Goal: Register for event/course

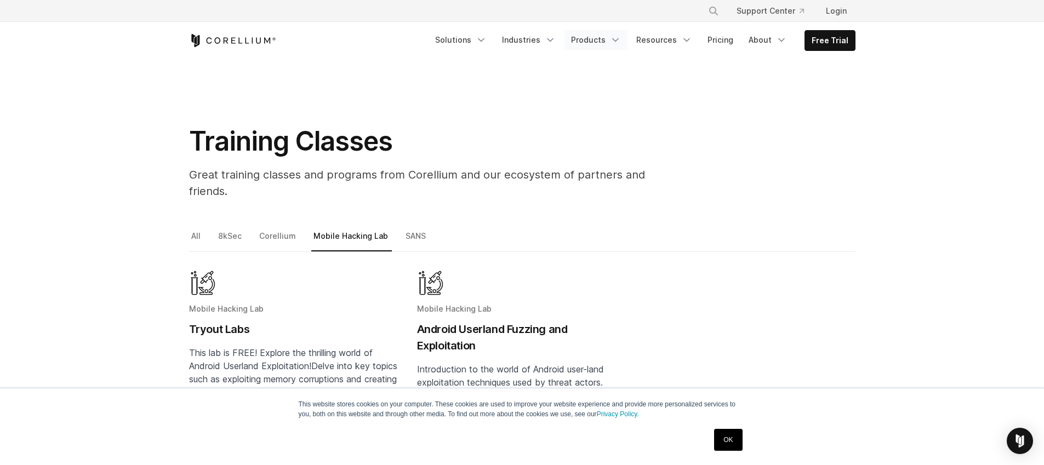
click at [598, 44] on link "Products" at bounding box center [595, 40] width 63 height 20
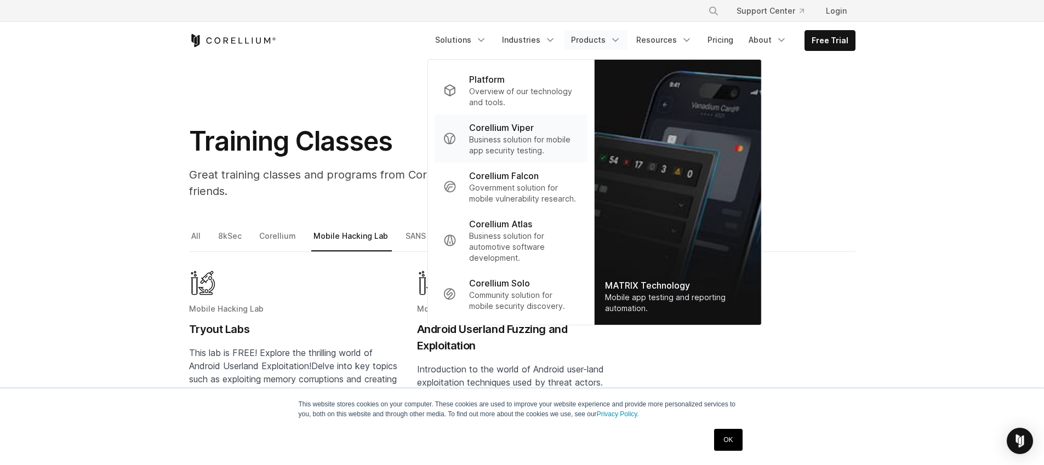
click at [529, 132] on p "Corellium Viper" at bounding box center [501, 127] width 65 height 13
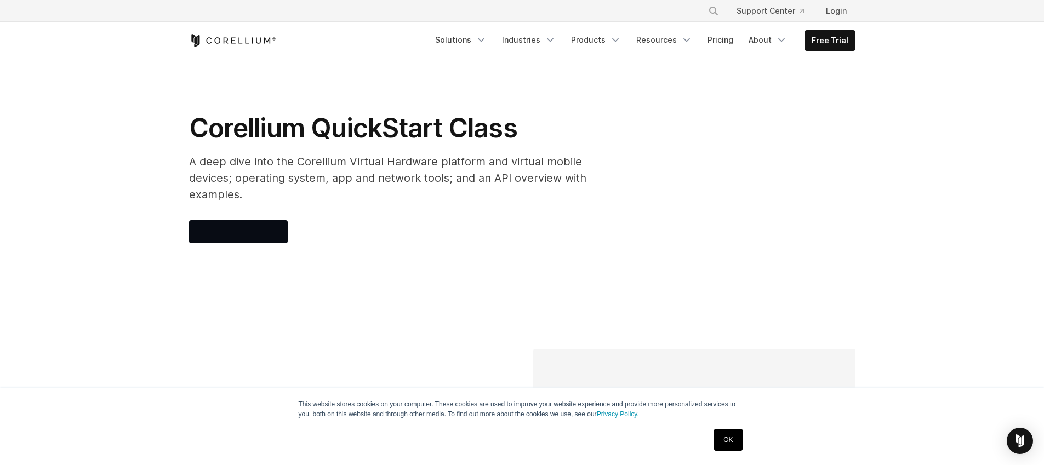
click at [530, 130] on h1 "Corellium QuickStart Class" at bounding box center [408, 128] width 438 height 33
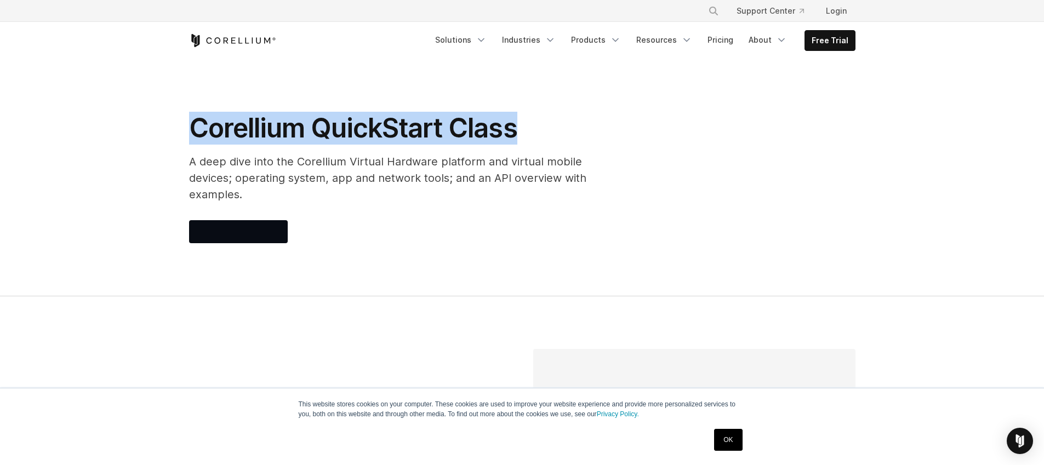
drag, startPoint x: 519, startPoint y: 129, endPoint x: 194, endPoint y: 138, distance: 325.1
click at [194, 138] on h1 "Corellium QuickStart Class" at bounding box center [408, 128] width 438 height 33
copy h1 "Corellium QuickStart Class"
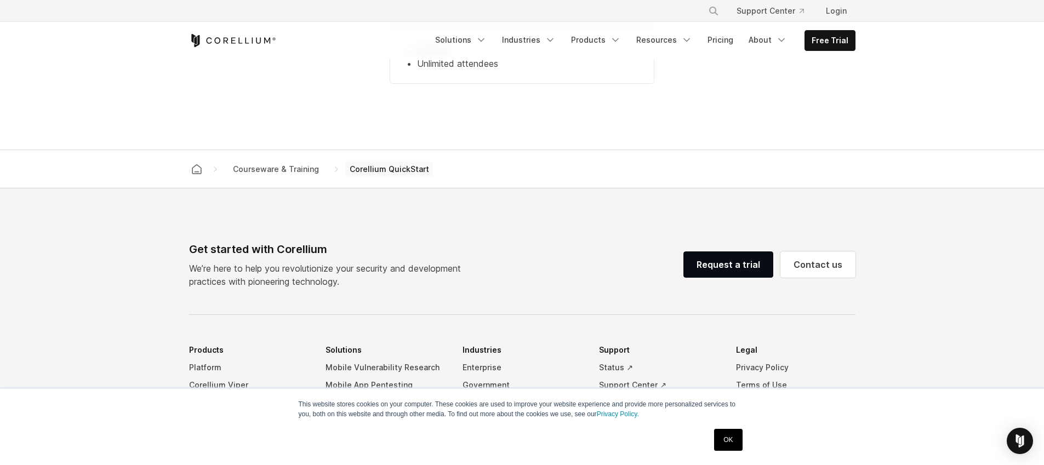
scroll to position [999, 0]
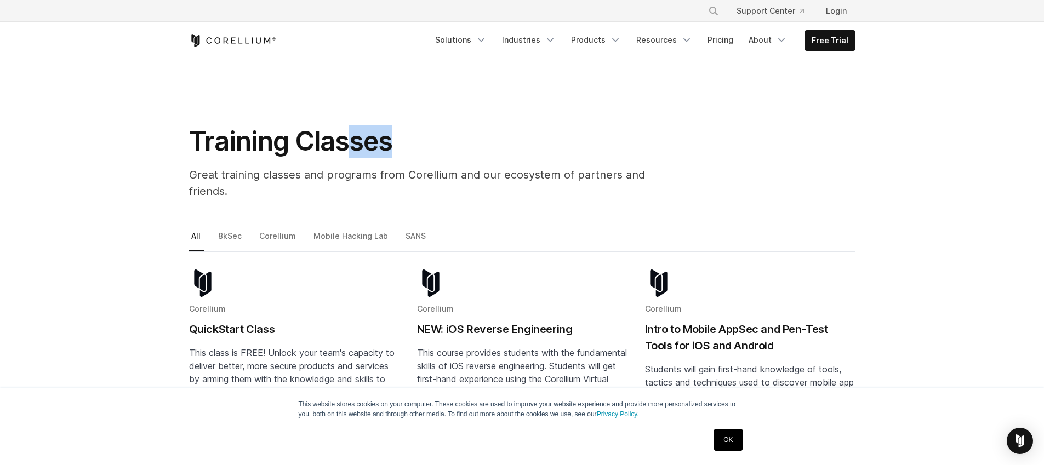
drag, startPoint x: 396, startPoint y: 138, endPoint x: 347, endPoint y: 139, distance: 48.8
click at [347, 139] on h1 "Training Classes" at bounding box center [435, 141] width 493 height 33
click at [393, 139] on h1 "Training Classes" at bounding box center [435, 141] width 493 height 33
drag, startPoint x: 395, startPoint y: 139, endPoint x: 195, endPoint y: 151, distance: 200.9
click at [195, 151] on h1 "Training Classes" at bounding box center [435, 141] width 493 height 33
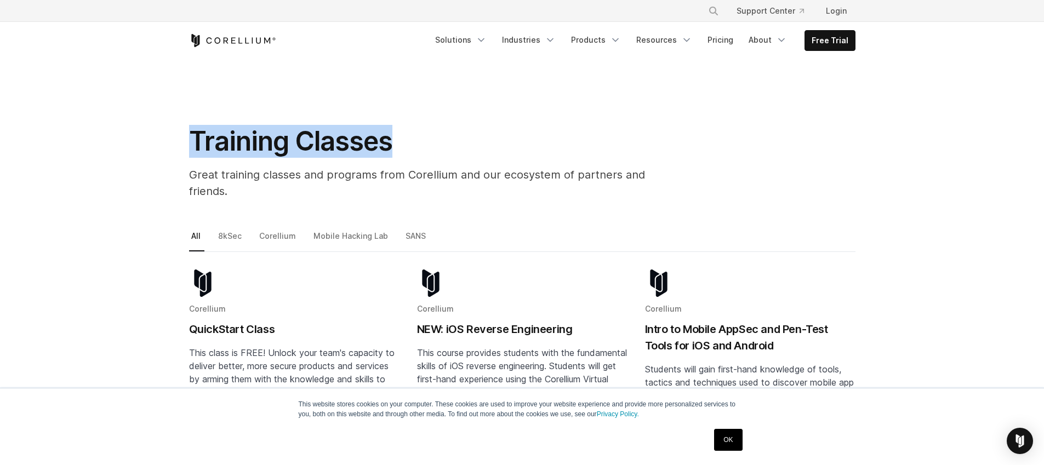
copy h1 "Training Classes"
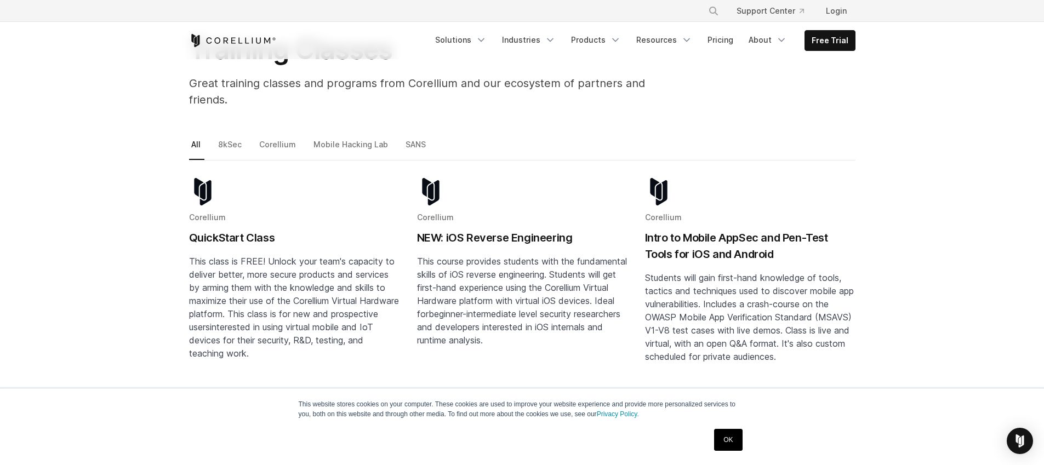
scroll to position [94, 0]
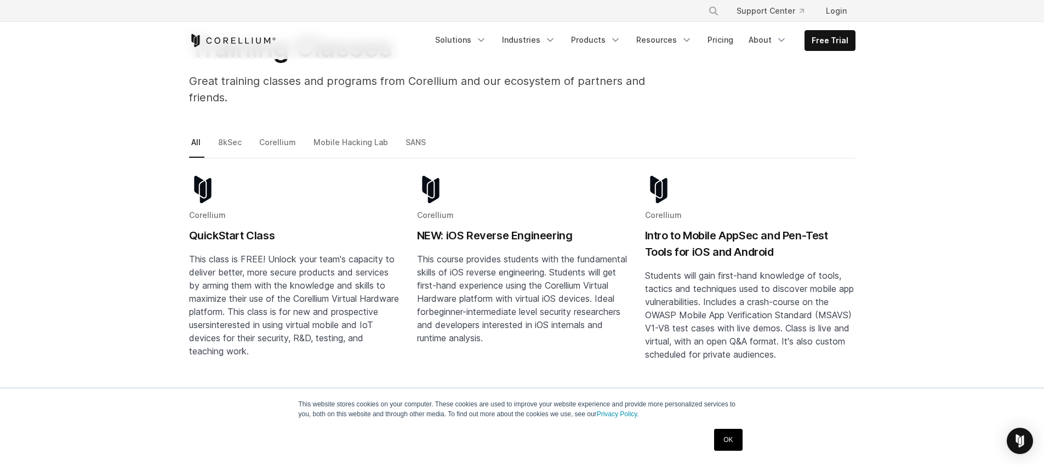
click at [692, 227] on h2 "Intro to Mobile AppSec and Pen-Test Tools for iOS and Android" at bounding box center [750, 243] width 210 height 33
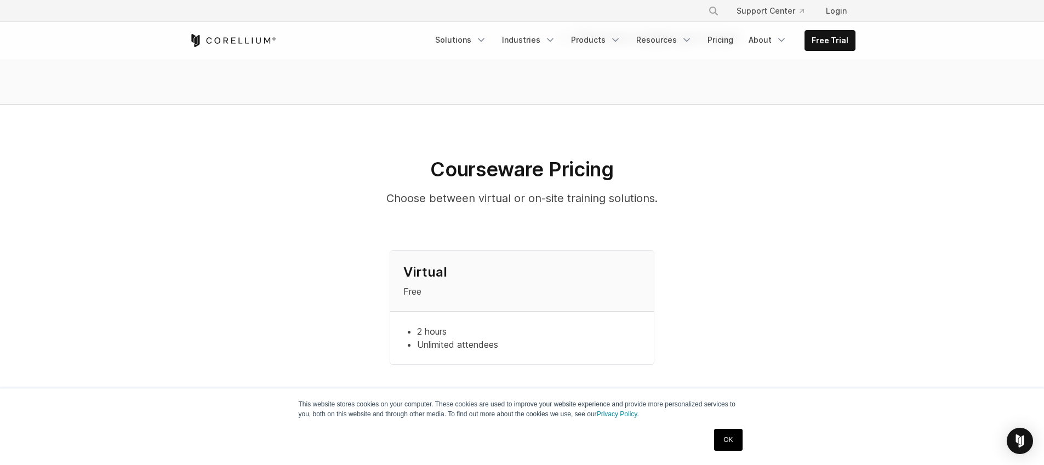
scroll to position [853, 0]
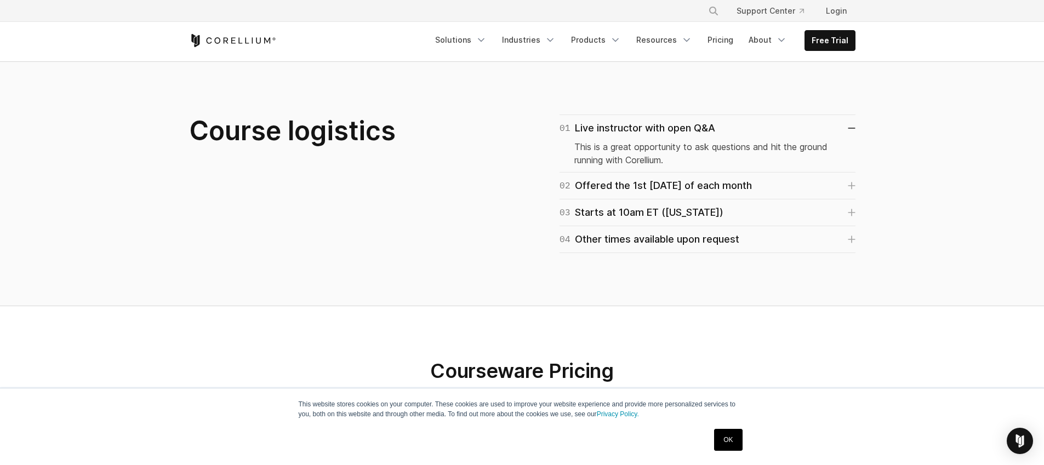
scroll to position [647, 0]
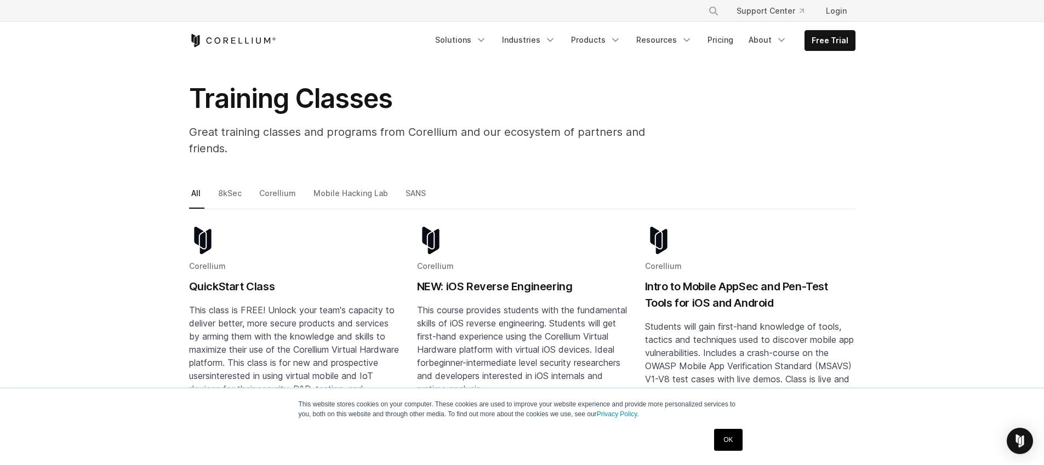
scroll to position [63, 0]
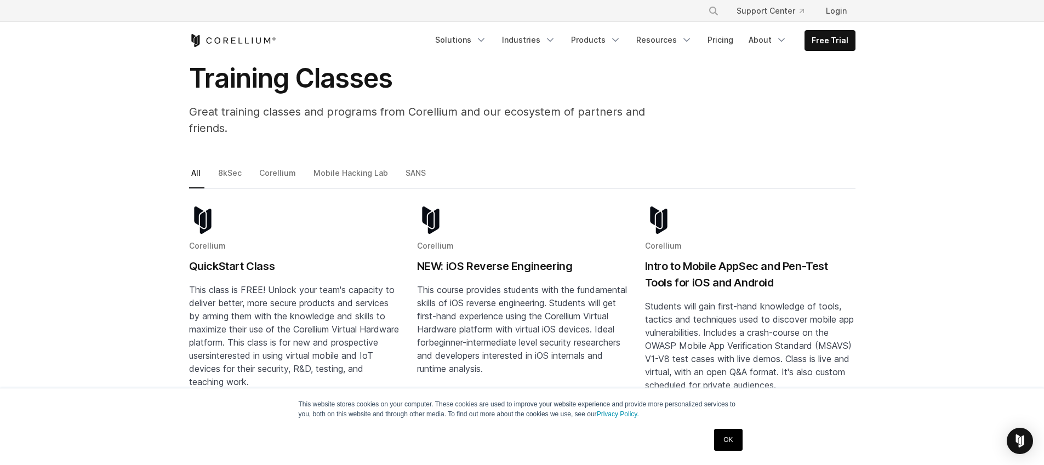
click at [254, 284] on span "This class is FREE! Unlock your team's capacity to deliver better, more secure …" at bounding box center [294, 322] width 210 height 77
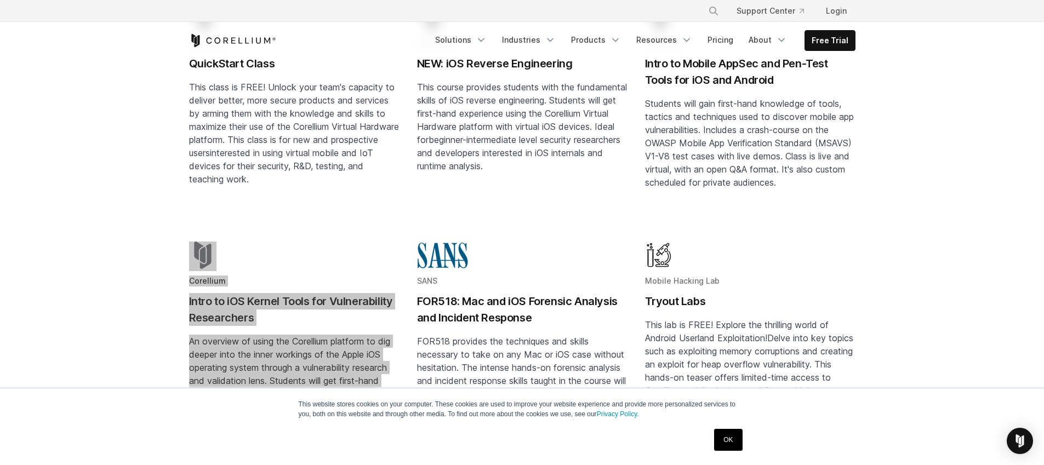
scroll to position [274, 0]
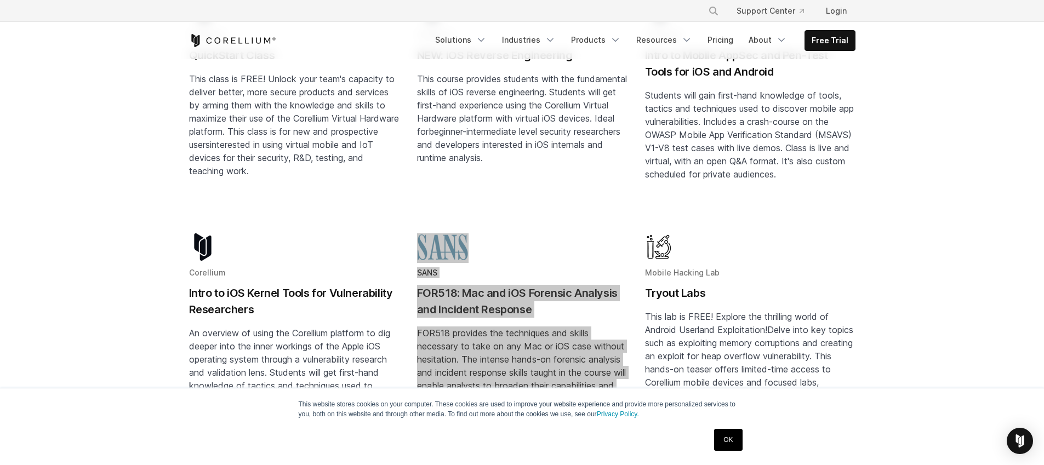
click at [507, 285] on h2 "FOR518: Mac and iOS Forensic Analysis and Incident Response" at bounding box center [522, 301] width 210 height 33
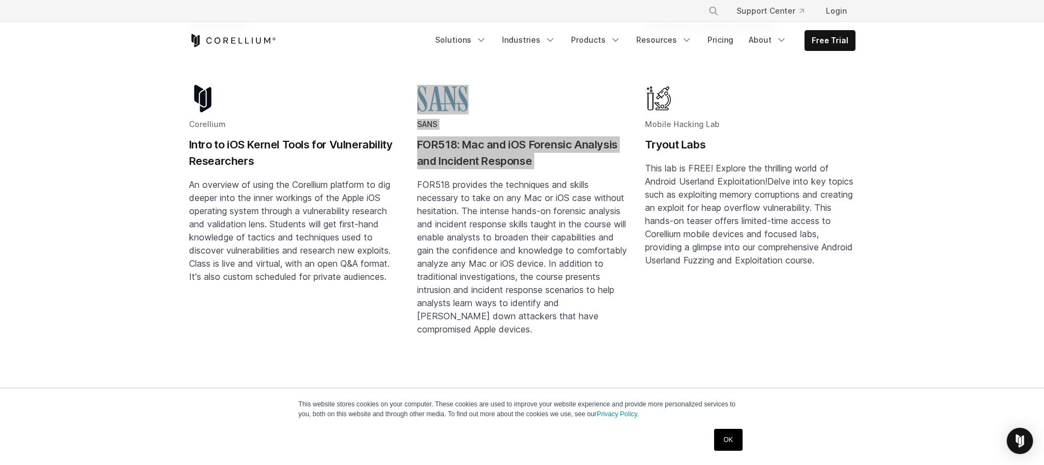
scroll to position [369, 0]
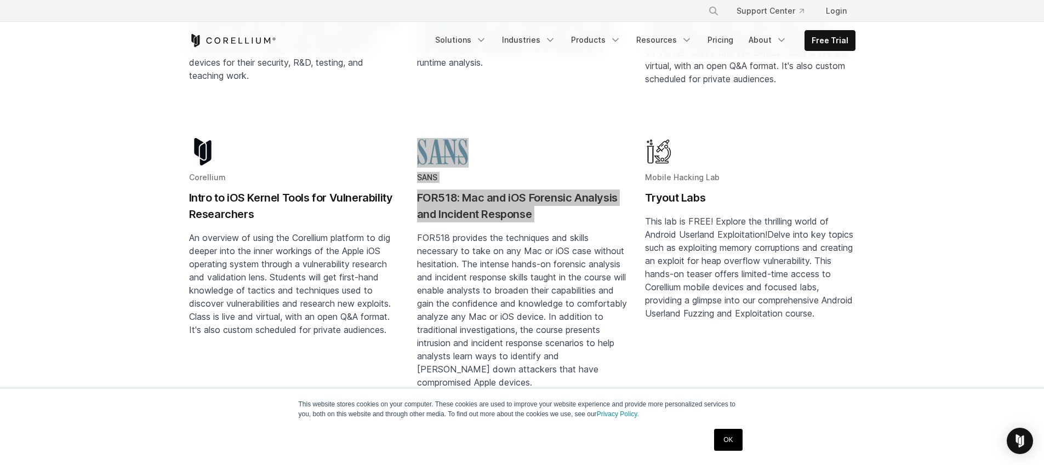
click at [690, 216] on span "This lab is FREE! Explore the thrilling world of Android Userland Exploitation!" at bounding box center [737, 228] width 184 height 24
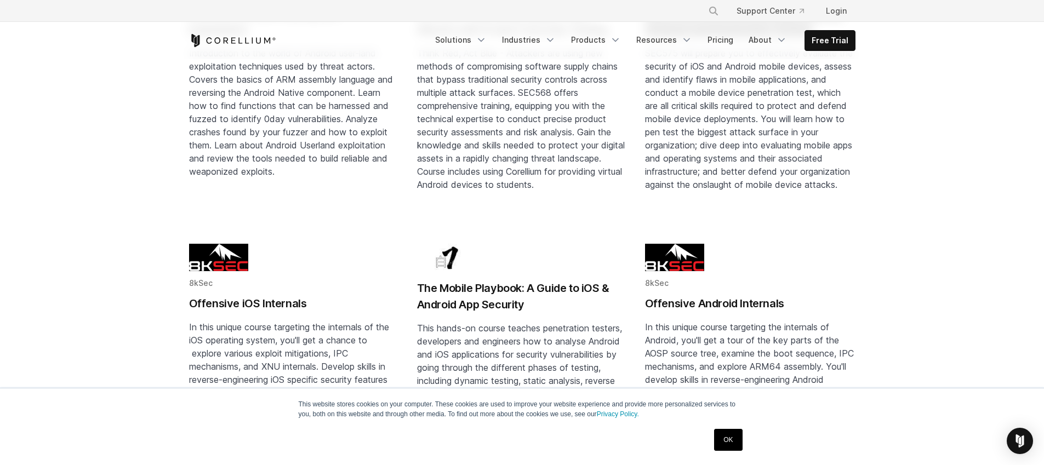
scroll to position [871, 0]
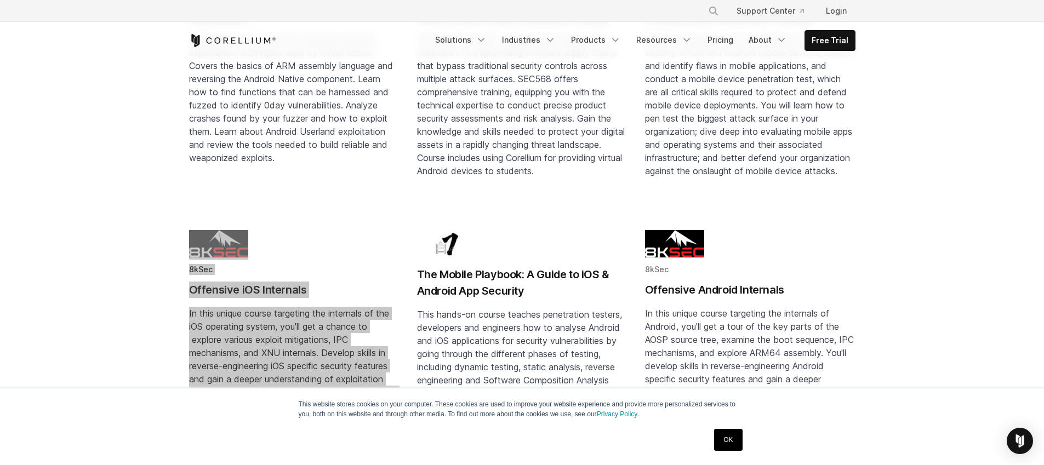
click at [296, 308] on span "In this unique course targeting the internals of the iOS operating system, you'…" at bounding box center [294, 366] width 210 height 116
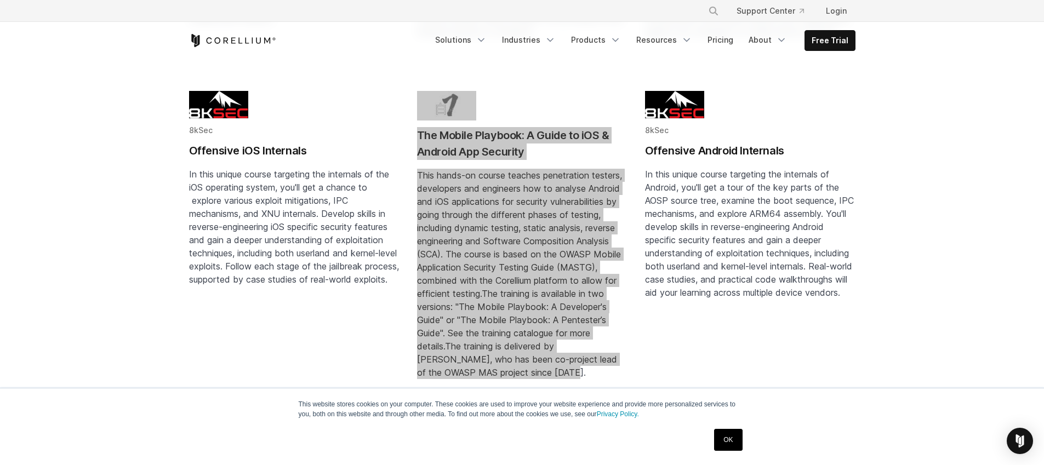
scroll to position [1011, 0]
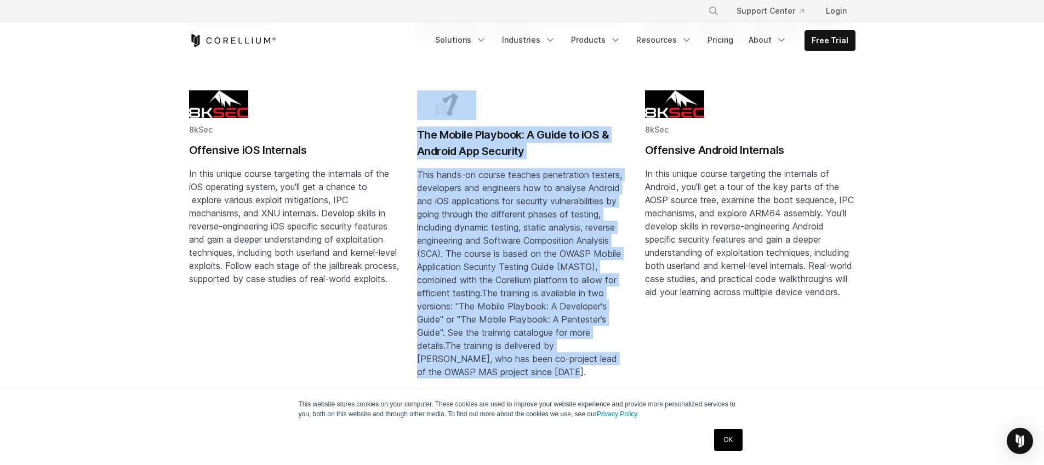
click at [813, 343] on link "8kSec Offensive Android Internals In this unique course targeting the internals…" at bounding box center [750, 251] width 210 height 323
click at [533, 210] on span "This hands-on course teaches penetration testers, developers and engineers how …" at bounding box center [519, 233] width 205 height 129
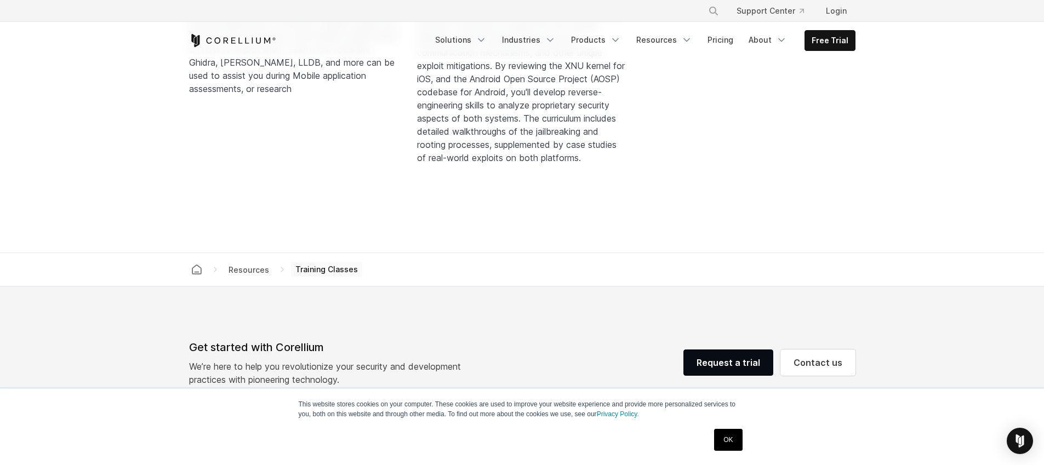
scroll to position [1234, 0]
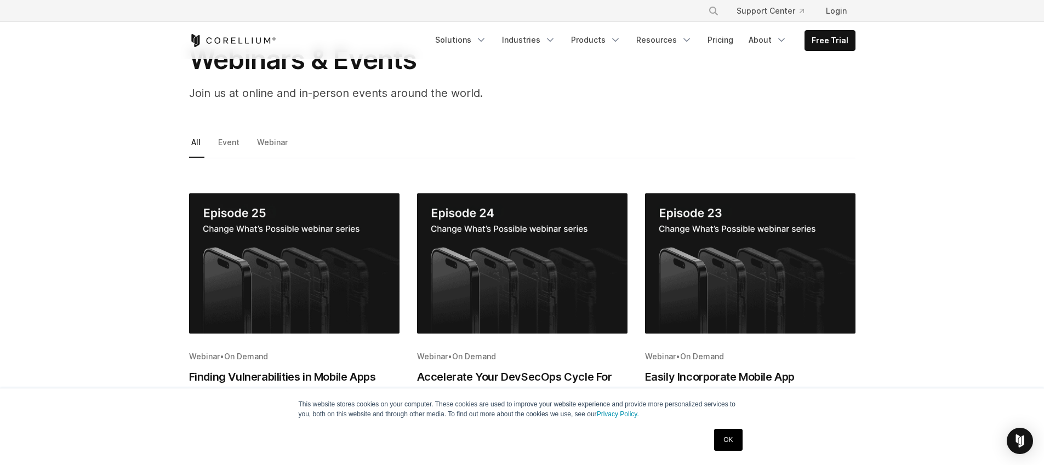
scroll to position [82, 0]
click at [340, 234] on img "Blog post summary: Finding Vulnerabilities in Mobile Apps Faster" at bounding box center [294, 263] width 210 height 140
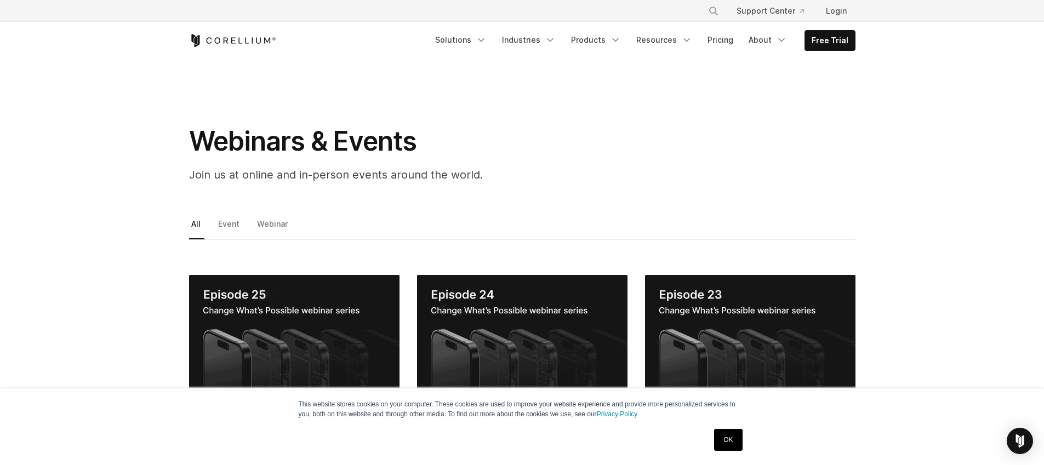
click at [430, 143] on h1 "Webinars & Events" at bounding box center [408, 141] width 438 height 33
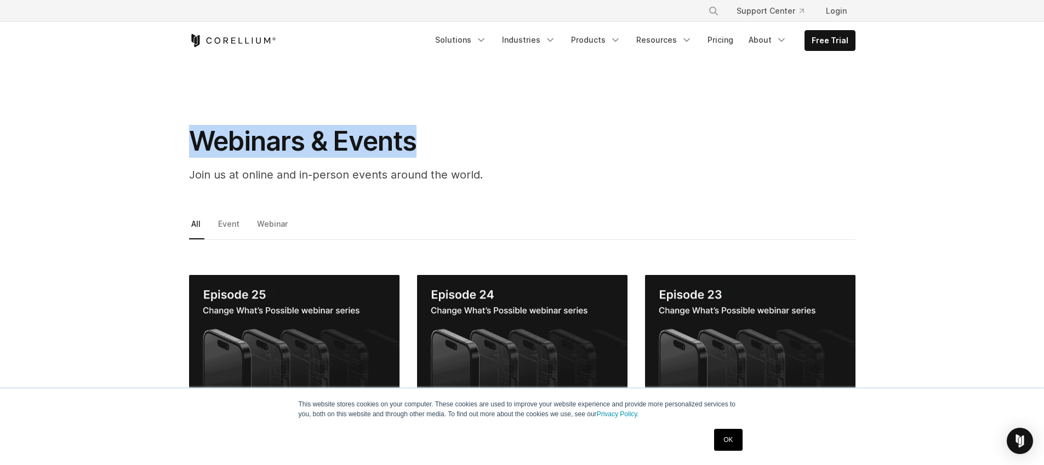
drag, startPoint x: 417, startPoint y: 142, endPoint x: 197, endPoint y: 150, distance: 219.9
click at [197, 150] on h1 "Webinars & Events" at bounding box center [408, 141] width 438 height 33
copy h1 "Webinars & Events"
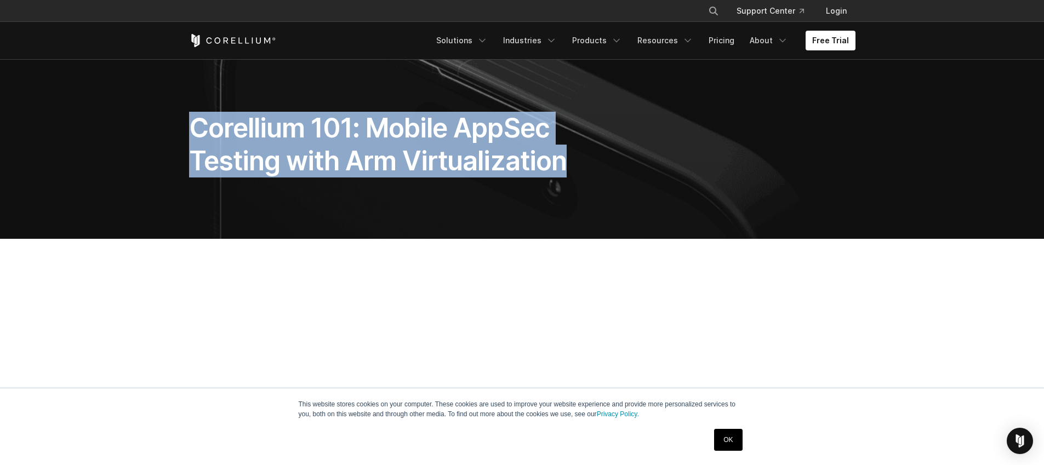
copy h1 "Corellium 101: Mobile AppSec Testing with Arm Virtualization"
drag, startPoint x: 566, startPoint y: 165, endPoint x: 190, endPoint y: 125, distance: 378.0
click at [190, 125] on h1 "Corellium 101: Mobile AppSec Testing with Arm Virtualization" at bounding box center [407, 145] width 437 height 66
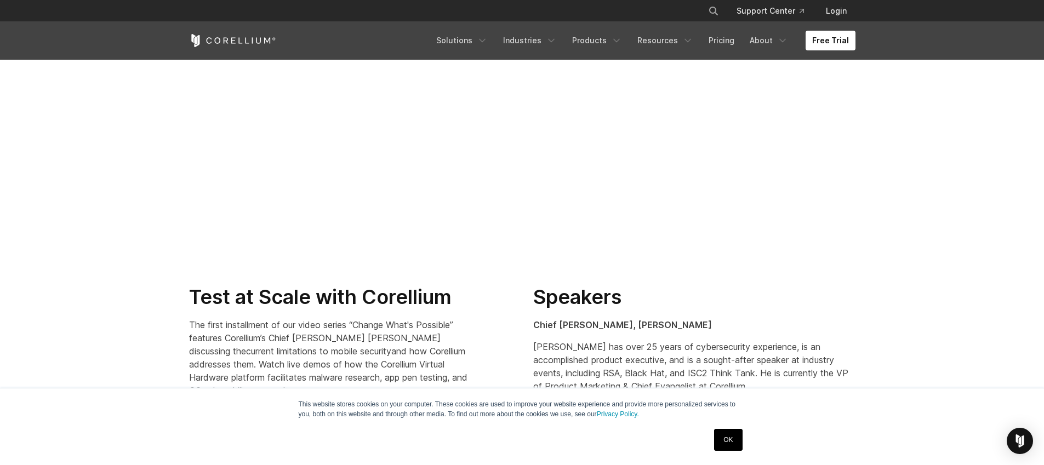
scroll to position [498, 0]
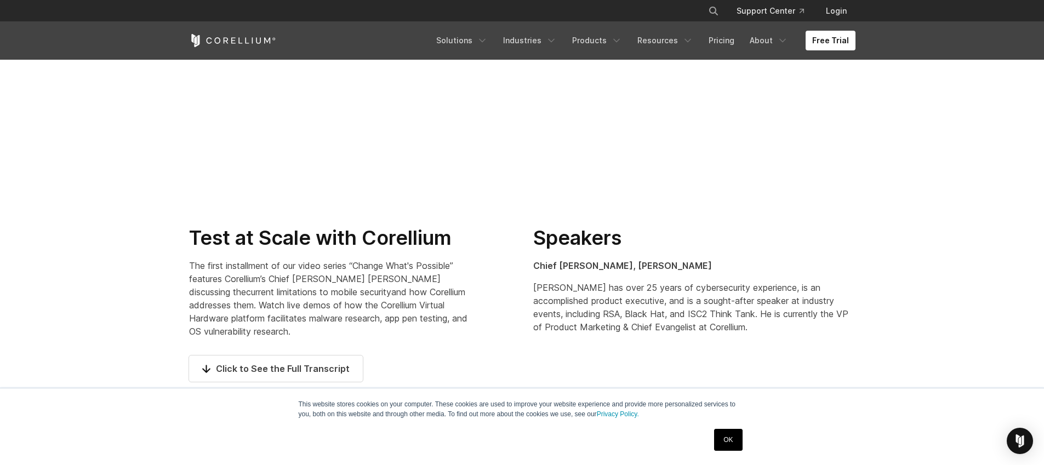
drag, startPoint x: 292, startPoint y: 330, endPoint x: 190, endPoint y: 270, distance: 118.7
click at [190, 270] on p "The first installment of our video series “Change What's Possible” features Cor…" at bounding box center [329, 298] width 281 height 79
copy p "The first installment of our video series “Change What's Possible” features Cor…"
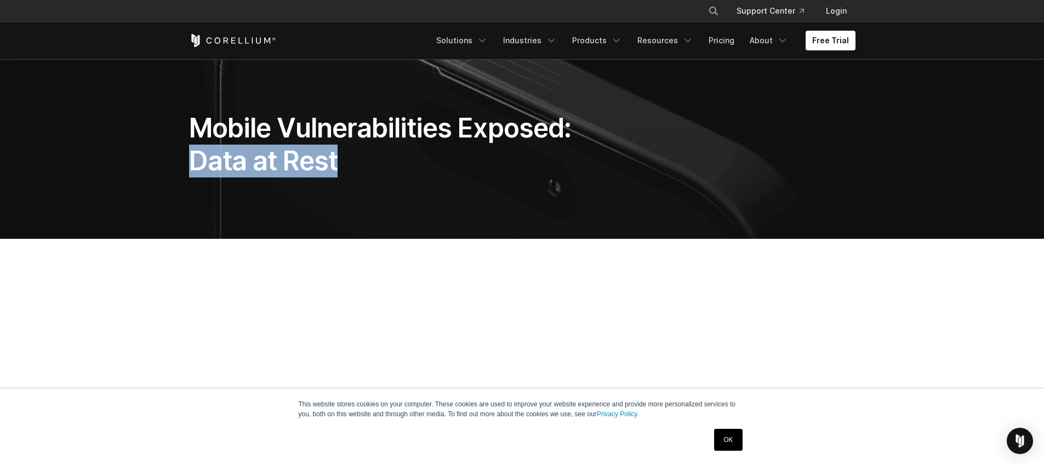
copy h1 "Data at Rest"
drag, startPoint x: 337, startPoint y: 161, endPoint x: 194, endPoint y: 166, distance: 143.1
click at [194, 166] on h1 "Mobile Vulnerabilities Exposed: Data at Rest" at bounding box center [407, 145] width 437 height 66
drag, startPoint x: 347, startPoint y: 163, endPoint x: 324, endPoint y: 163, distance: 22.5
click at [324, 163] on h1 "Mobile Vulnerabilities Exposed: Data at Rest" at bounding box center [407, 145] width 437 height 66
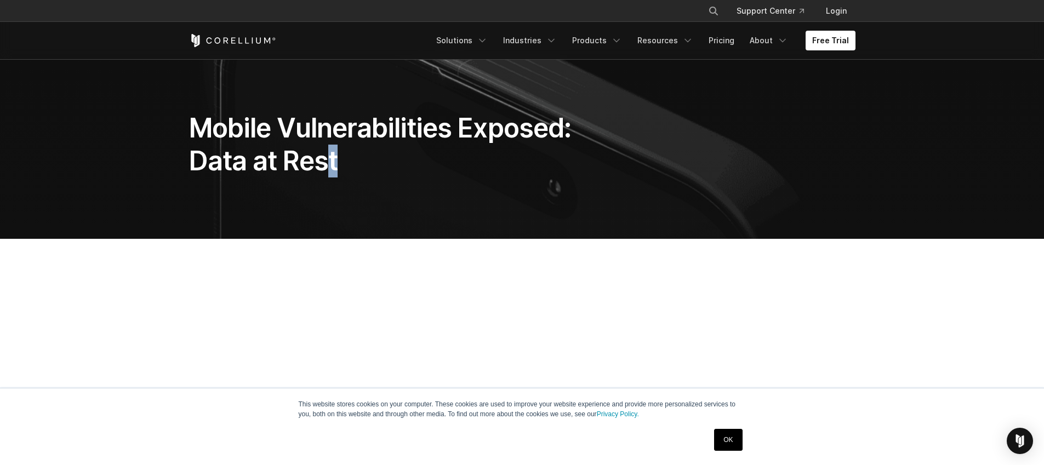
click at [362, 162] on h1 "Mobile Vulnerabilities Exposed: Data at Rest" at bounding box center [407, 145] width 437 height 66
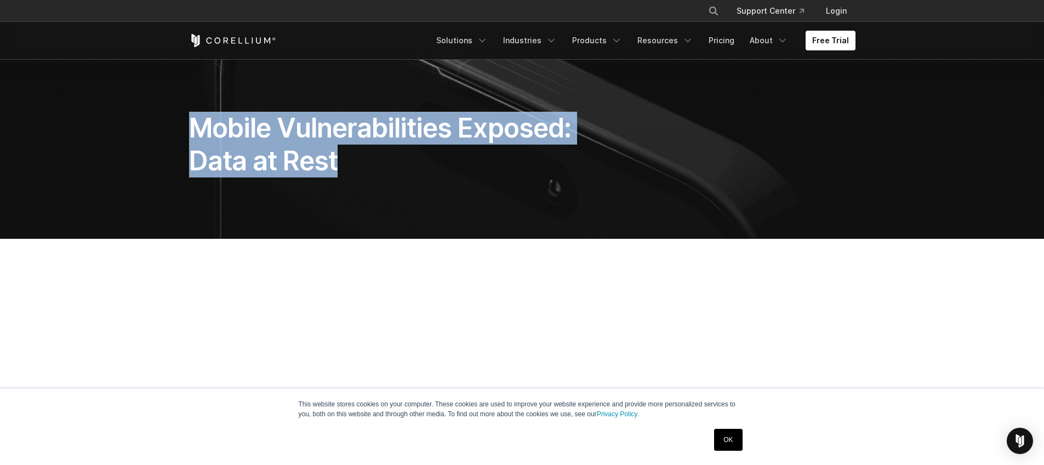
drag, startPoint x: 350, startPoint y: 160, endPoint x: 190, endPoint y: 128, distance: 163.1
click at [190, 128] on h1 "Mobile Vulnerabilities Exposed: Data at Rest" at bounding box center [407, 145] width 437 height 66
copy h1 "Mobile Vulnerabilities Exposed: Data at Rest"
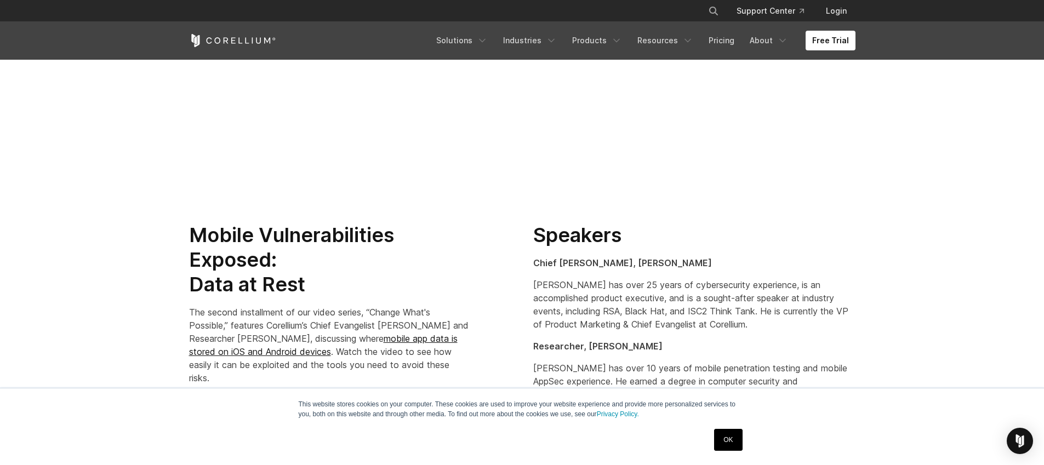
scroll to position [617, 0]
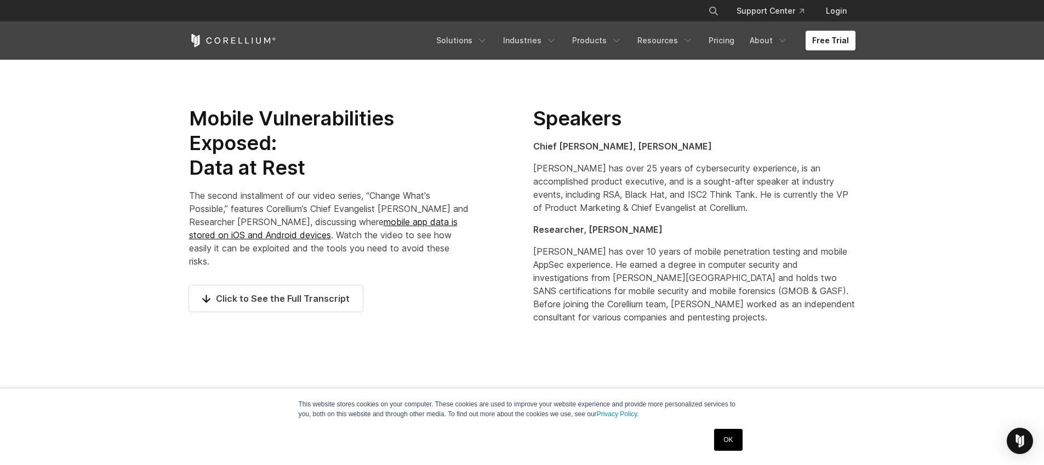
drag, startPoint x: 224, startPoint y: 258, endPoint x: 190, endPoint y: 196, distance: 70.4
click at [190, 196] on p "The second installment of our video series, “Change What's Possible,” features …" at bounding box center [329, 228] width 281 height 79
copy p "The second installment of our video series, “Change What's Possible,” features …"
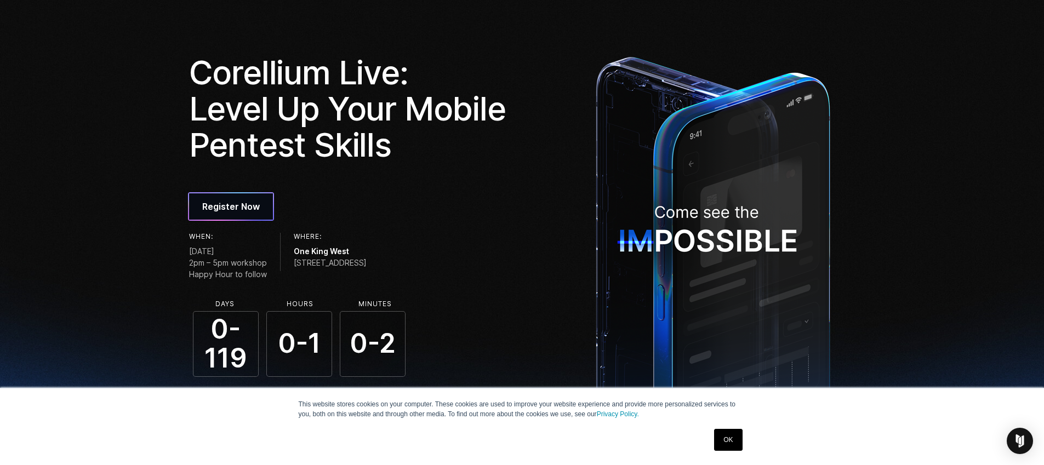
scroll to position [63, 0]
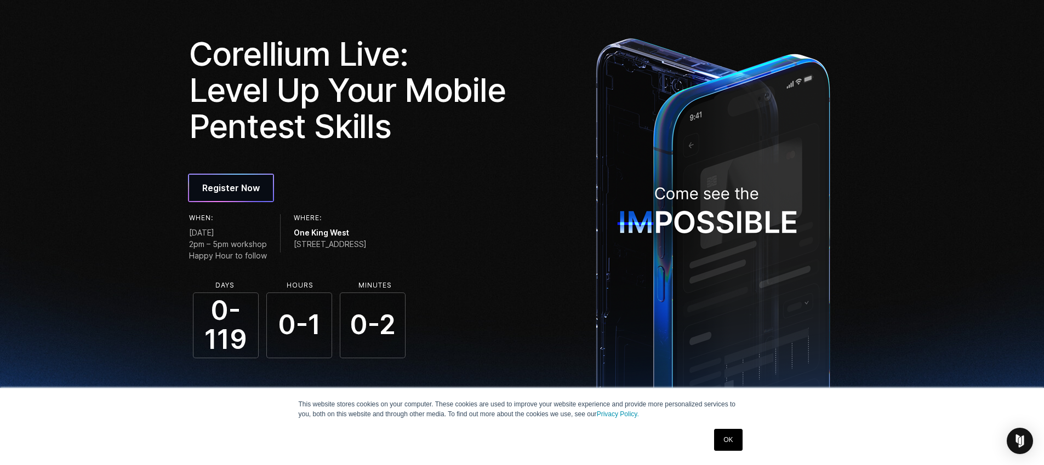
click at [215, 327] on span "0-119" at bounding box center [226, 326] width 66 height 66
drag, startPoint x: 90, startPoint y: 240, endPoint x: 75, endPoint y: 174, distance: 68.1
click at [90, 240] on section "Corellium Live: Level Up Your Mobile Pentest Skills Register Now When: Thursday…" at bounding box center [522, 197] width 1044 height 436
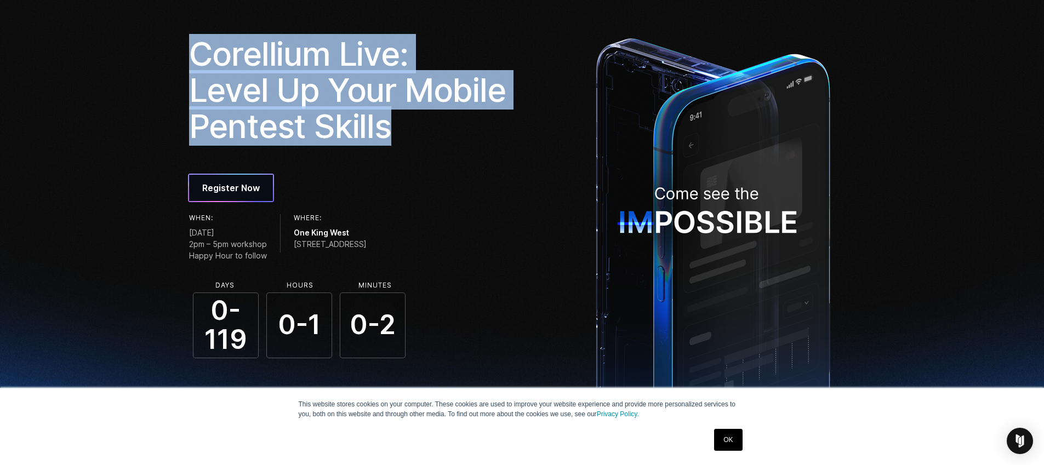
drag, startPoint x: 400, startPoint y: 130, endPoint x: 189, endPoint y: 65, distance: 220.3
click at [189, 65] on h1 "Corellium Live: Level Up Your Mobile Pentest Skills" at bounding box center [352, 90] width 326 height 109
copy h1 "Corellium Live: Level Up Your Mobile Pentest Skills"
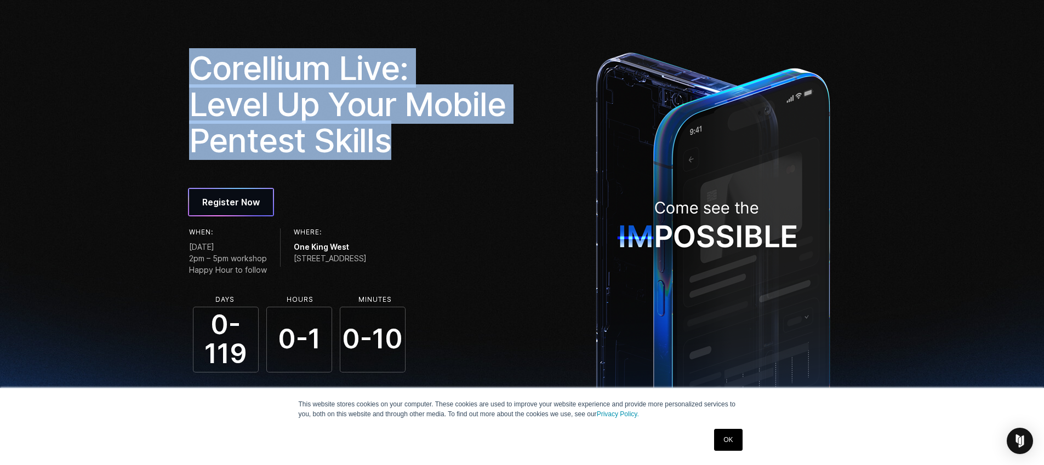
scroll to position [49, 0]
drag, startPoint x: 366, startPoint y: 247, endPoint x: 306, endPoint y: 248, distance: 59.7
click at [306, 248] on span "One King West" at bounding box center [330, 247] width 73 height 12
copy span "One King West"
drag, startPoint x: 372, startPoint y: 260, endPoint x: 305, endPoint y: 263, distance: 66.9
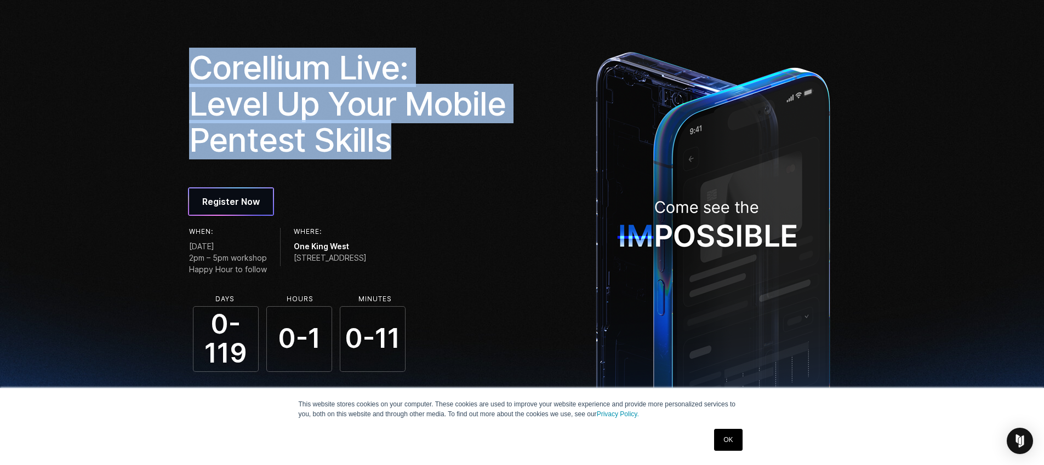
click at [305, 263] on span "[STREET_ADDRESS]" at bounding box center [330, 258] width 73 height 12
copy span "[STREET_ADDRESS]"
click at [367, 260] on span "[STREET_ADDRESS]" at bounding box center [330, 258] width 73 height 12
copy span "[GEOGRAPHIC_DATA]"
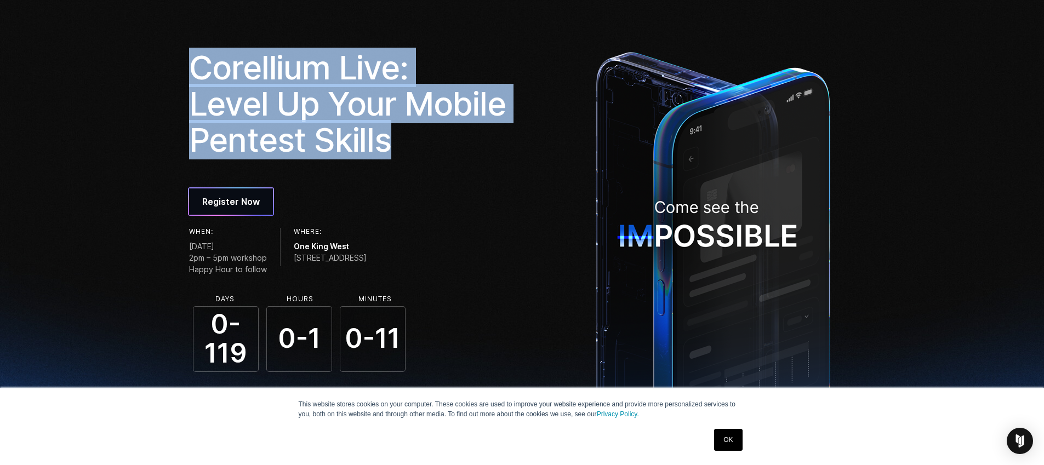
click at [367, 259] on span "[STREET_ADDRESS]" at bounding box center [330, 258] width 73 height 12
copy span "ON"
drag, startPoint x: 462, startPoint y: 260, endPoint x: 420, endPoint y: 261, distance: 41.7
click at [420, 261] on div "When: [DATE] 2pm – 5pm workshop Happy Hour to follow Where: One King West [STRE…" at bounding box center [352, 253] width 326 height 51
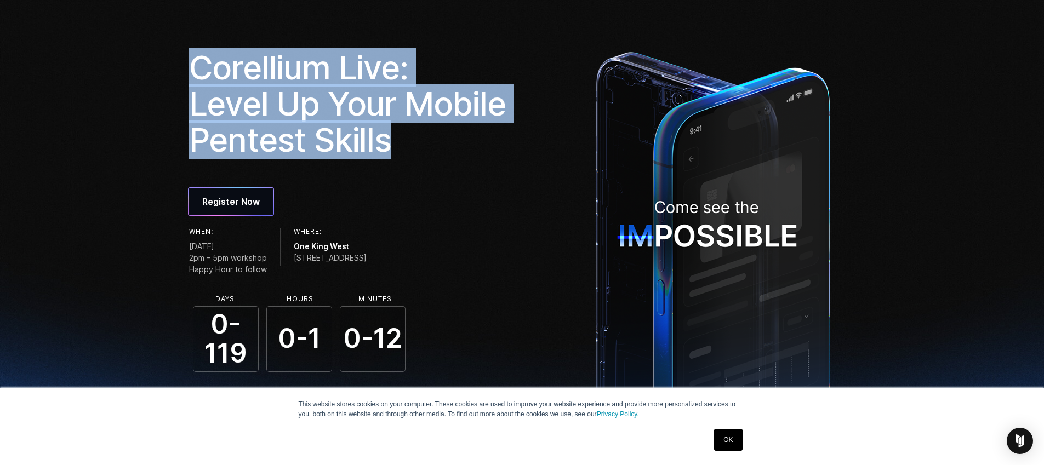
copy span "M5H 1A1"
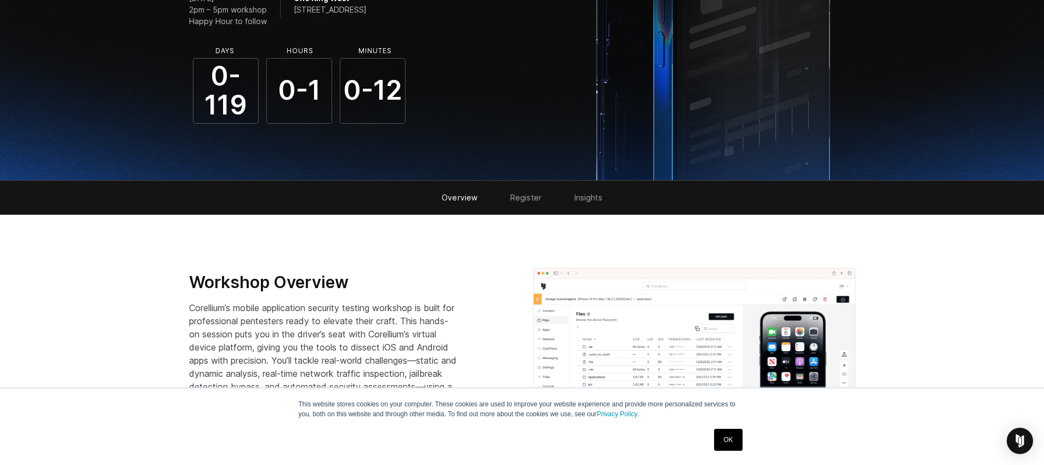
scroll to position [184, 0]
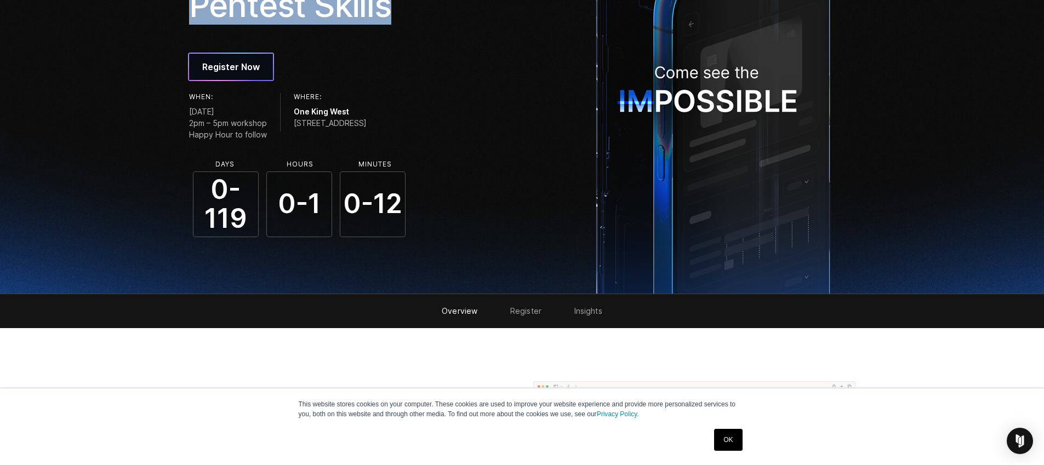
click at [529, 308] on link "Register" at bounding box center [525, 310] width 31 height 9
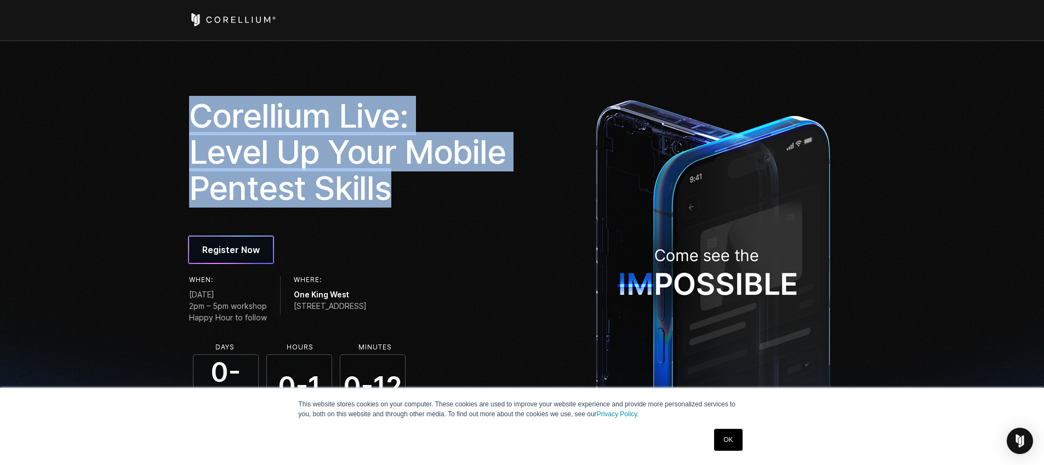
scroll to position [0, 0]
